Goal: Transaction & Acquisition: Purchase product/service

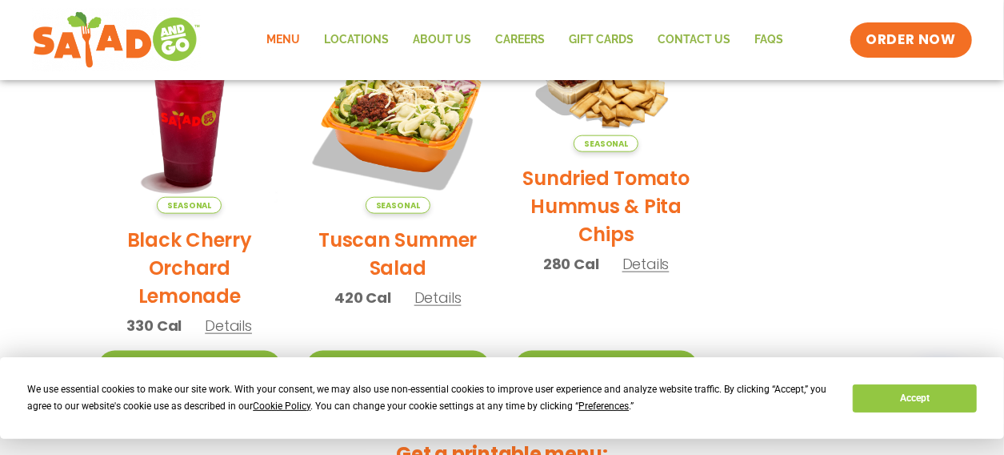
scroll to position [925, 0]
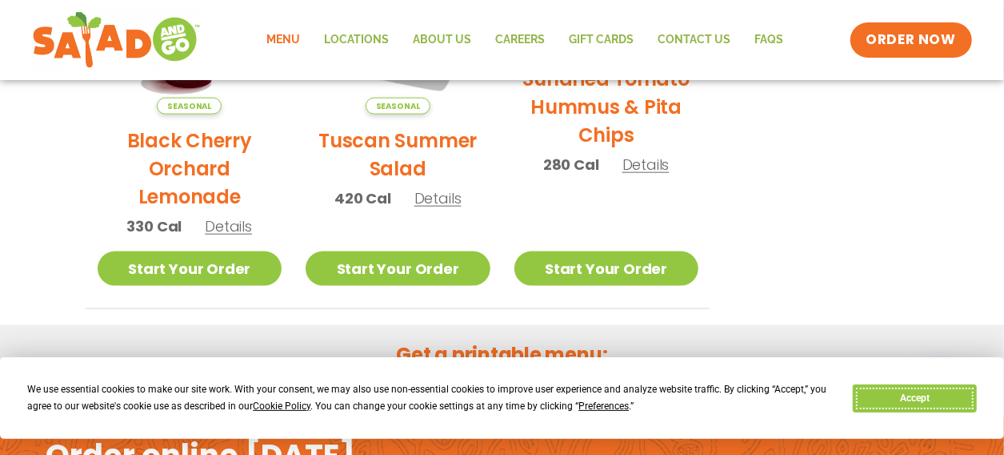
click at [917, 392] on button "Accept" at bounding box center [914, 398] width 123 height 28
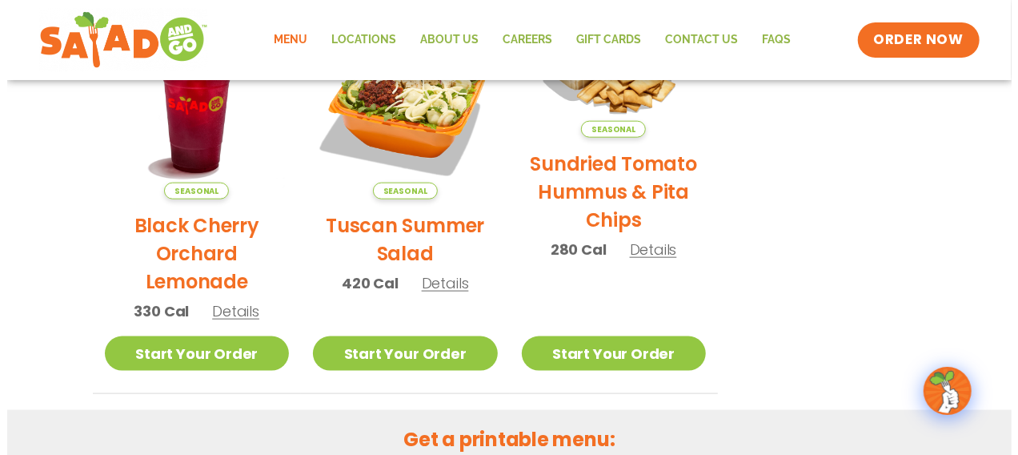
scroll to position [792, 0]
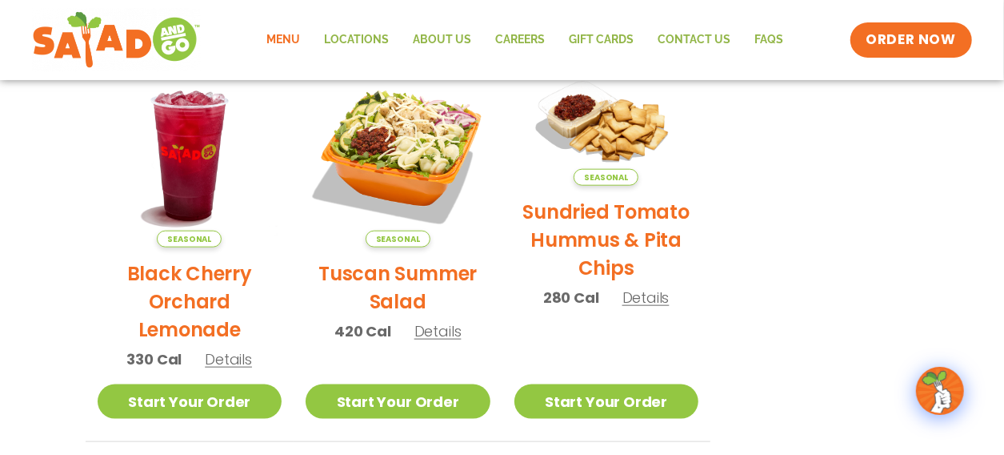
click at [435, 331] on span "Details" at bounding box center [438, 331] width 47 height 20
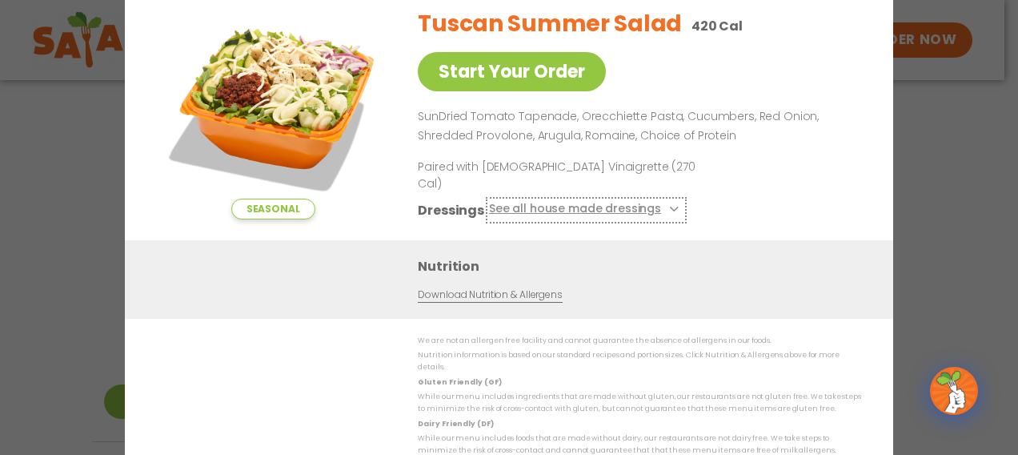
click at [586, 203] on button "See all house made dressings" at bounding box center [586, 210] width 194 height 20
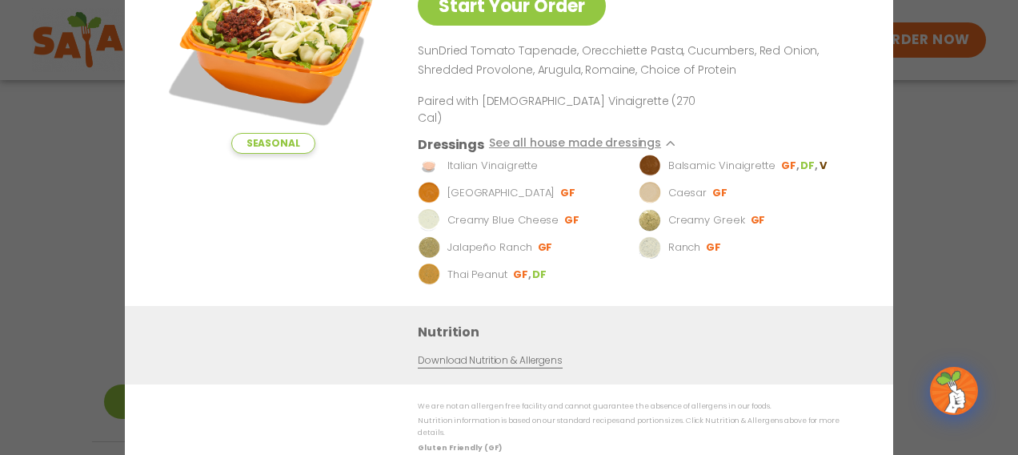
drag, startPoint x: 948, startPoint y: 251, endPoint x: 791, endPoint y: 440, distance: 245.5
click at [948, 251] on div "Seasonal Start Your Order Tuscan Summer Salad 420 Cal Start Your Order SunDried…" at bounding box center [509, 227] width 1018 height 455
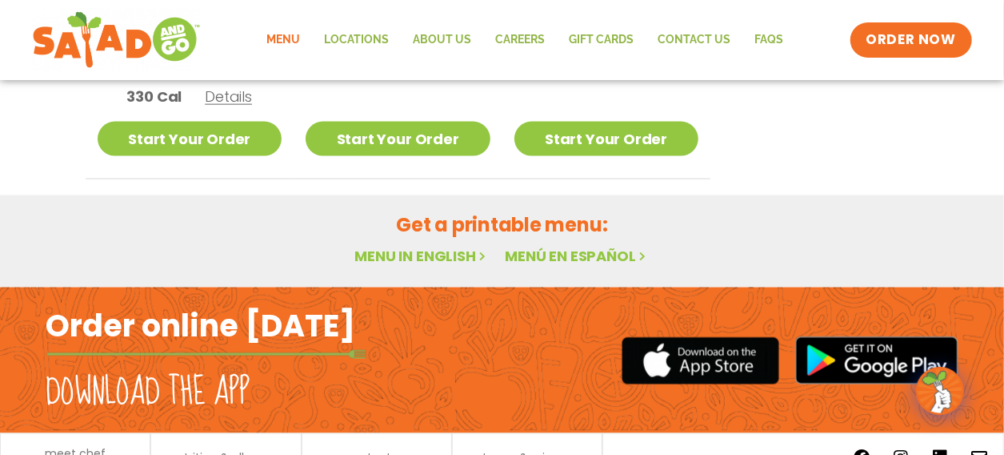
scroll to position [1093, 0]
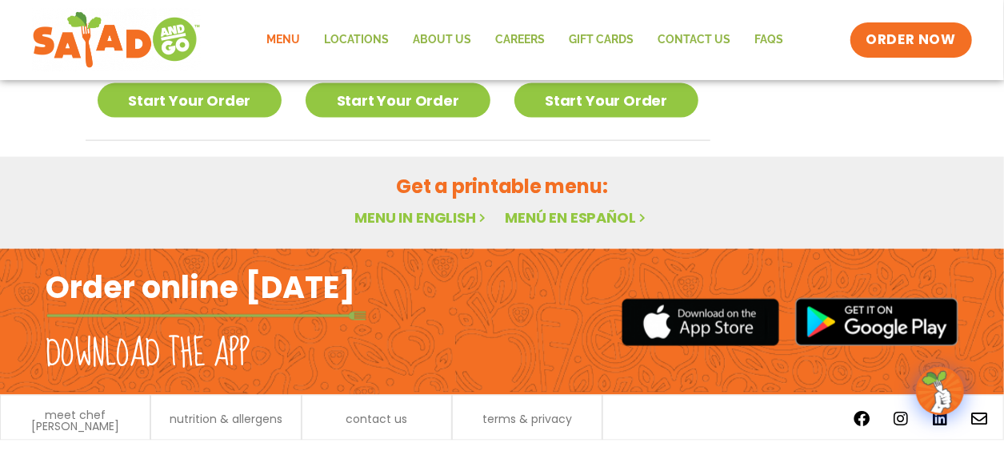
click at [412, 207] on link "Menu in English" at bounding box center [422, 217] width 134 height 20
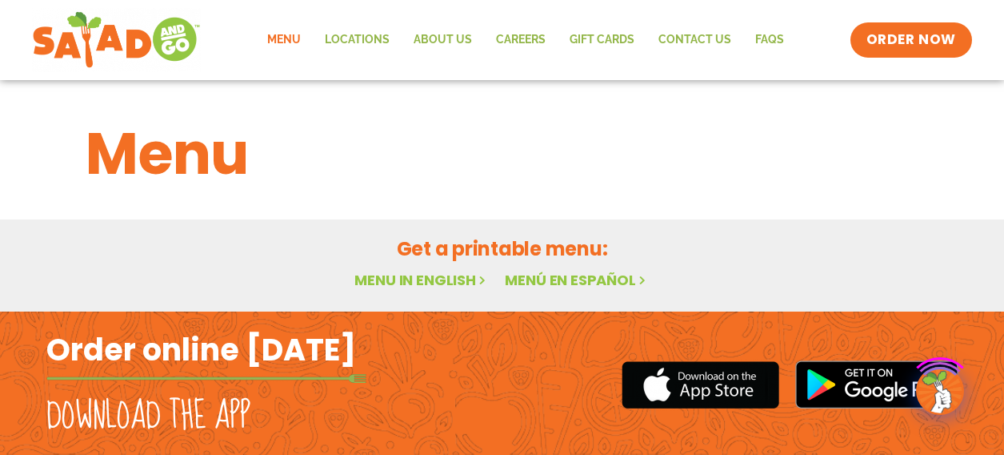
scroll to position [100, 0]
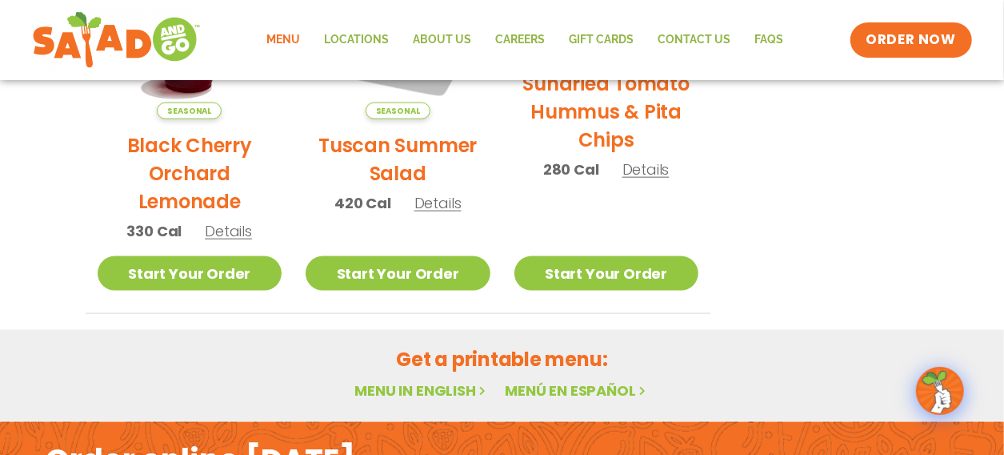
scroll to position [882, 0]
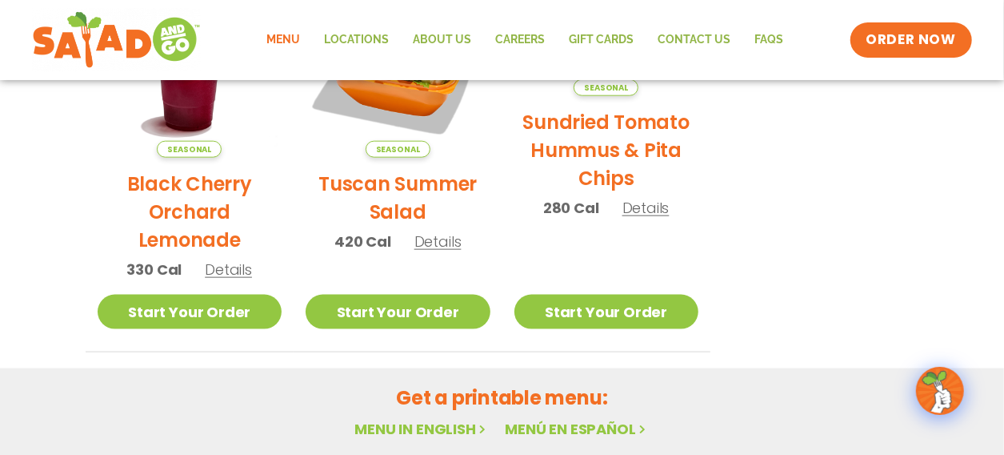
click at [405, 303] on link "Start Your Order" at bounding box center [398, 312] width 185 height 34
